Goal: Information Seeking & Learning: Learn about a topic

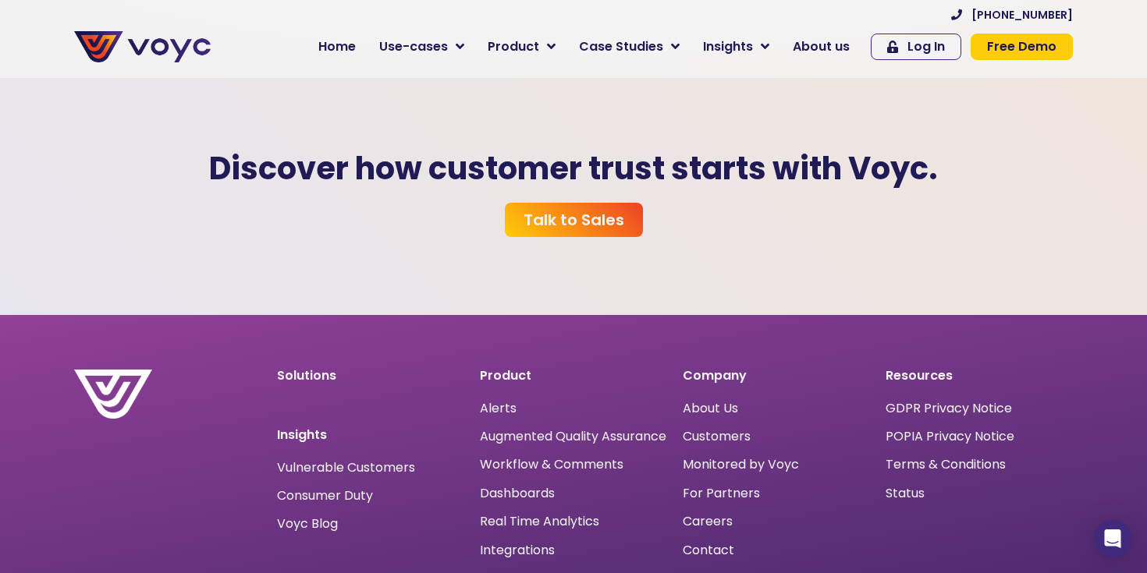
scroll to position [4789, 0]
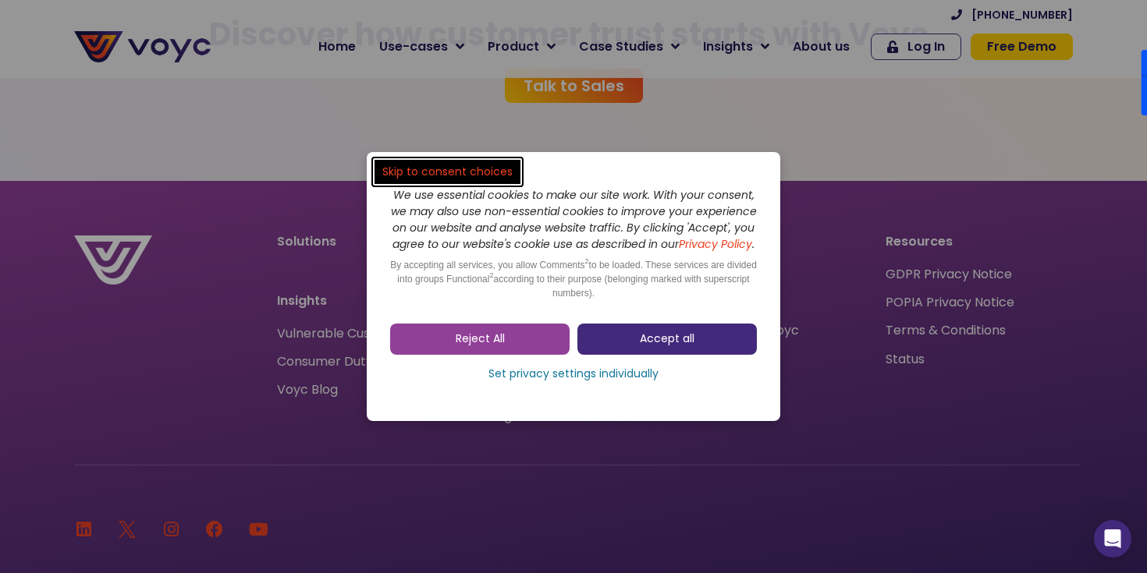
click at [680, 355] on link "Accept all" at bounding box center [666, 339] width 179 height 31
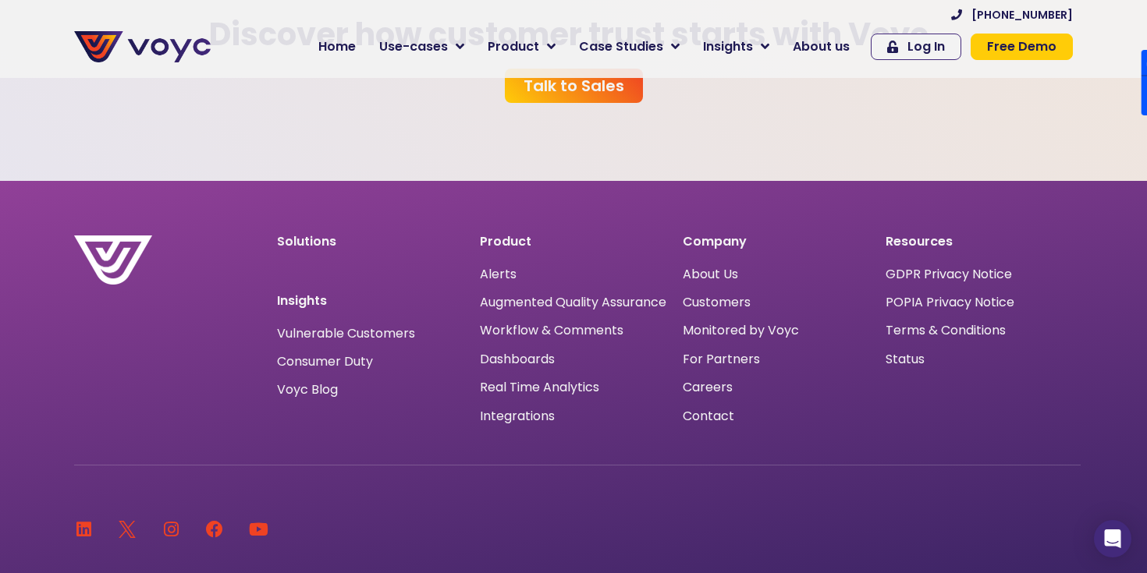
click at [962, 264] on div "GDPR Privacy Notice" at bounding box center [978, 274] width 187 height 20
click at [962, 275] on span "GDPR Privacy Notice" at bounding box center [948, 275] width 126 height 0
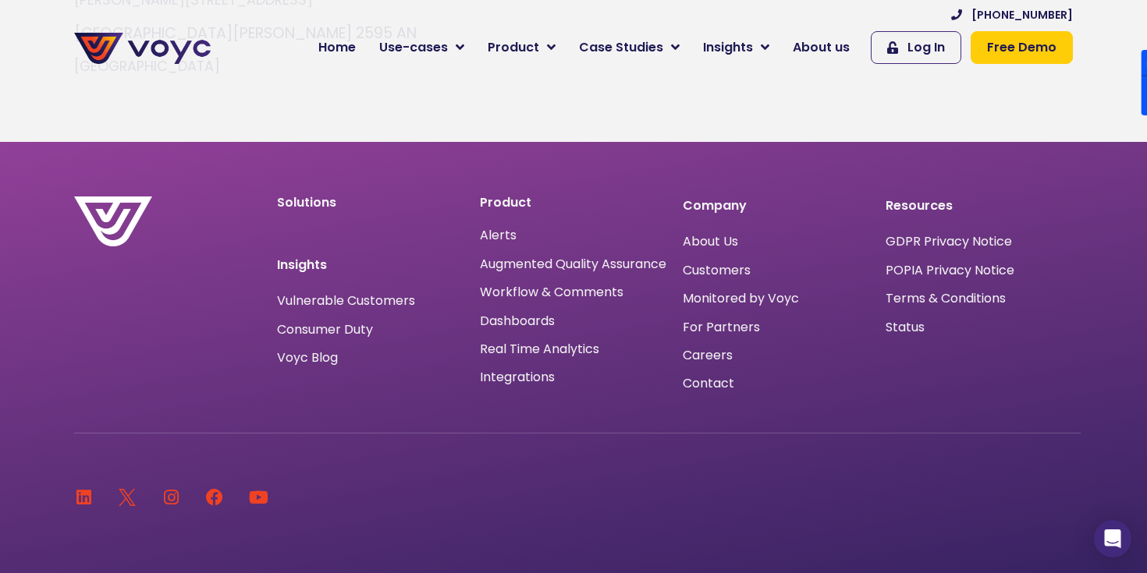
scroll to position [3737, 0]
click at [713, 243] on span "About Us" at bounding box center [710, 243] width 55 height 0
